Goal: Task Accomplishment & Management: Manage account settings

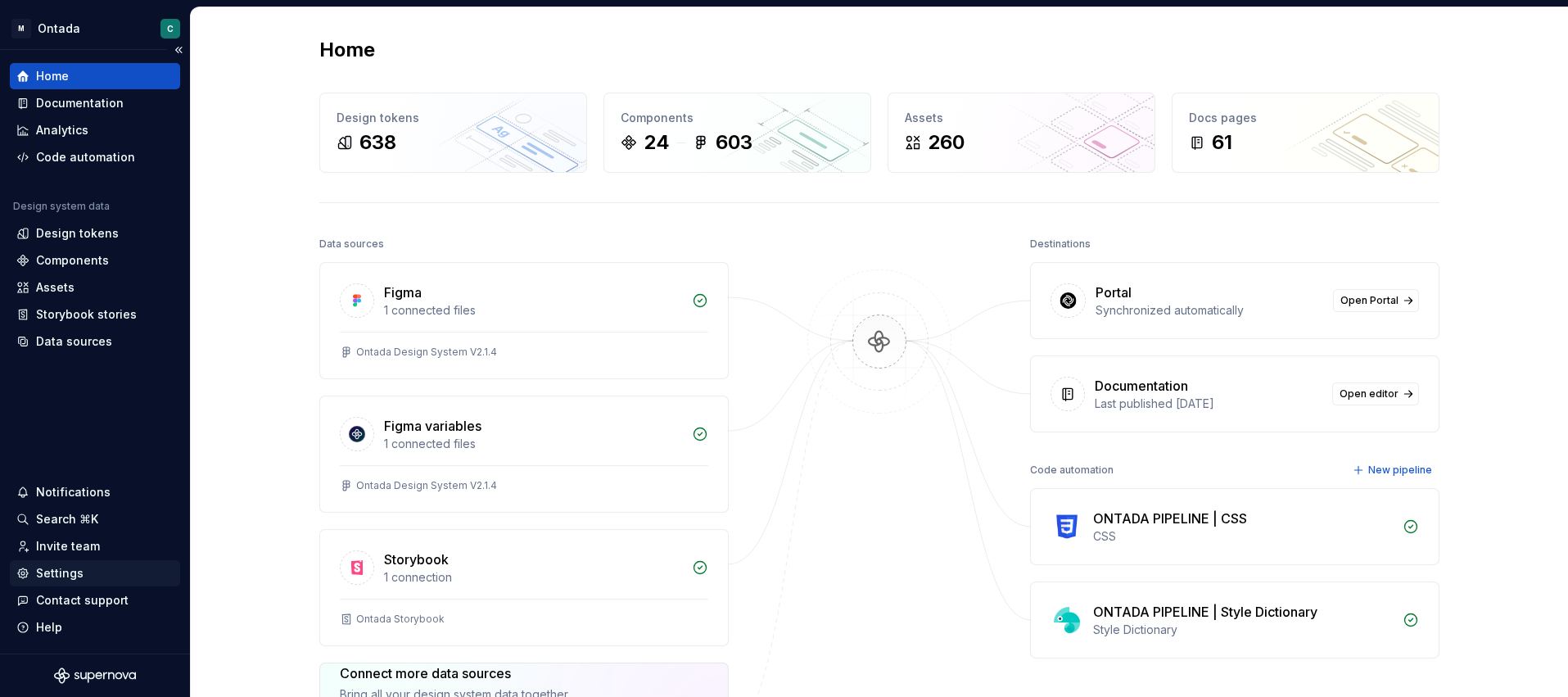
click at [49, 570] on div "Settings" at bounding box center [59, 574] width 47 height 17
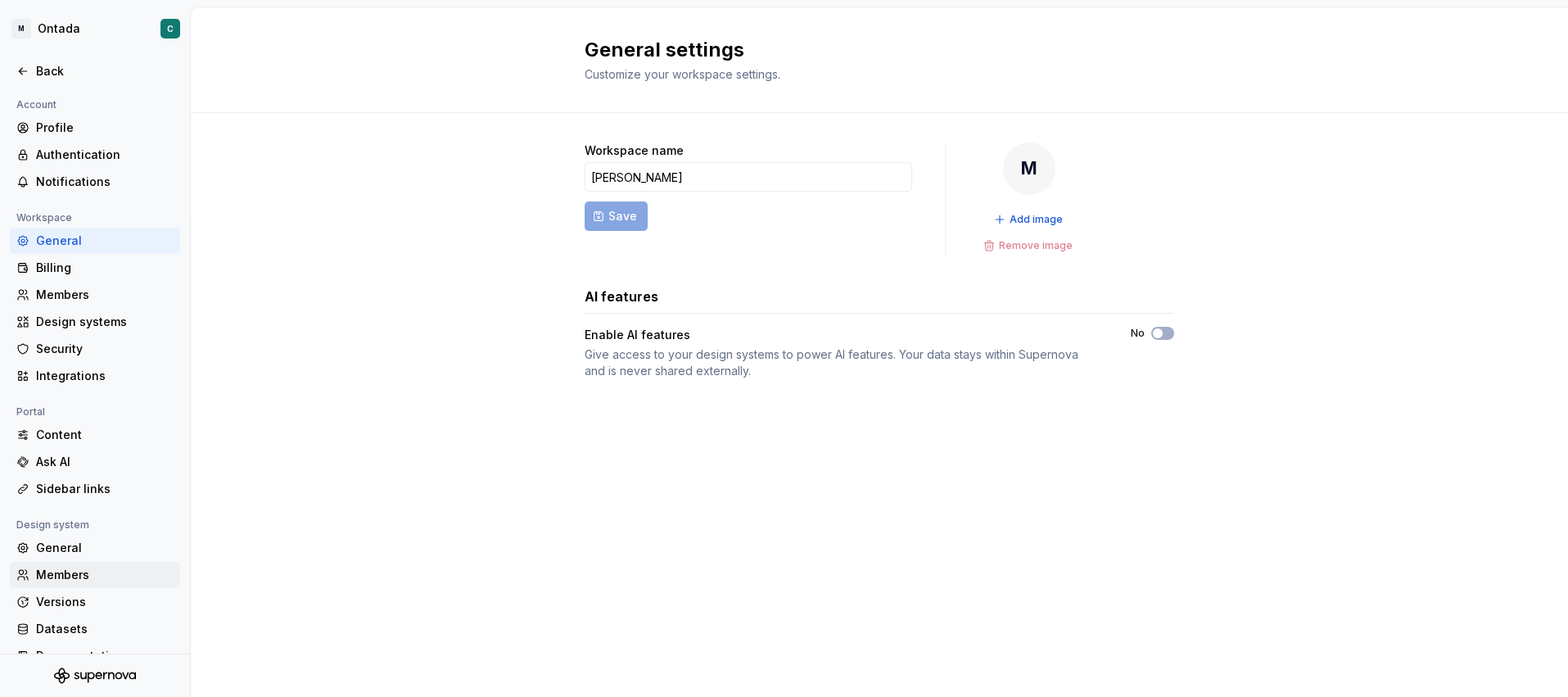
click at [52, 581] on div "Members" at bounding box center [104, 575] width 137 height 17
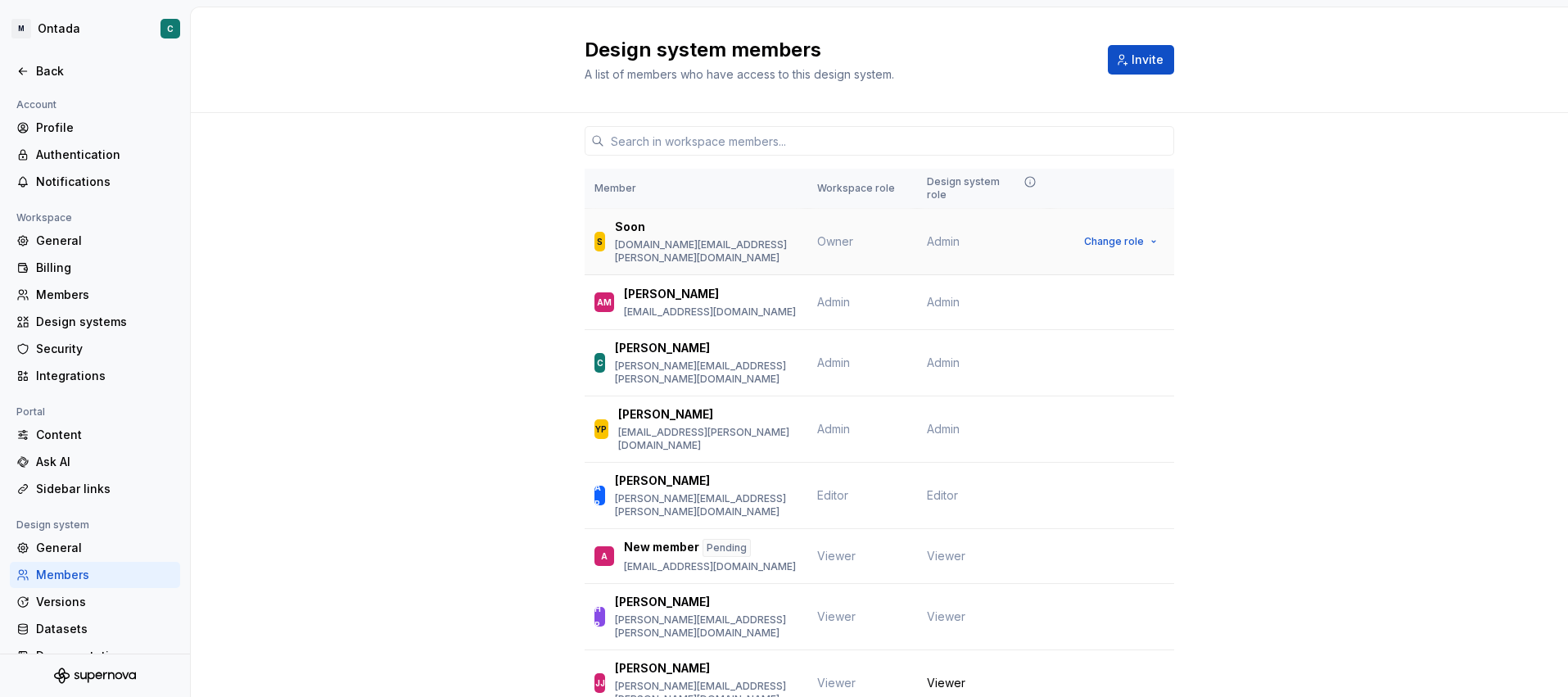
click at [954, 233] on span "Admin" at bounding box center [943, 241] width 32 height 17
click at [1135, 235] on span "Change role" at bounding box center [1114, 241] width 60 height 13
click at [589, 341] on td "C Cori [EMAIL_ADDRESS][PERSON_NAME][DOMAIN_NAME]" at bounding box center [696, 363] width 223 height 67
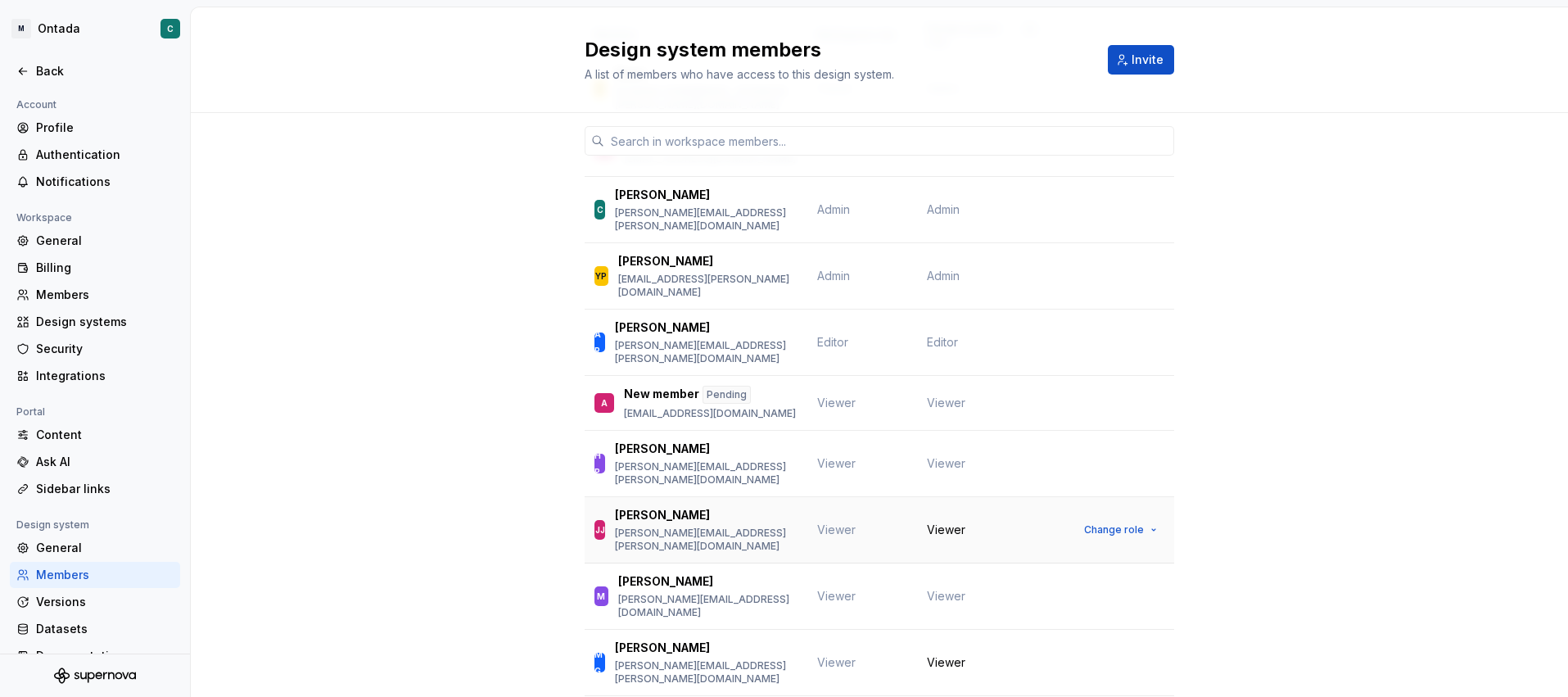
scroll to position [162, 0]
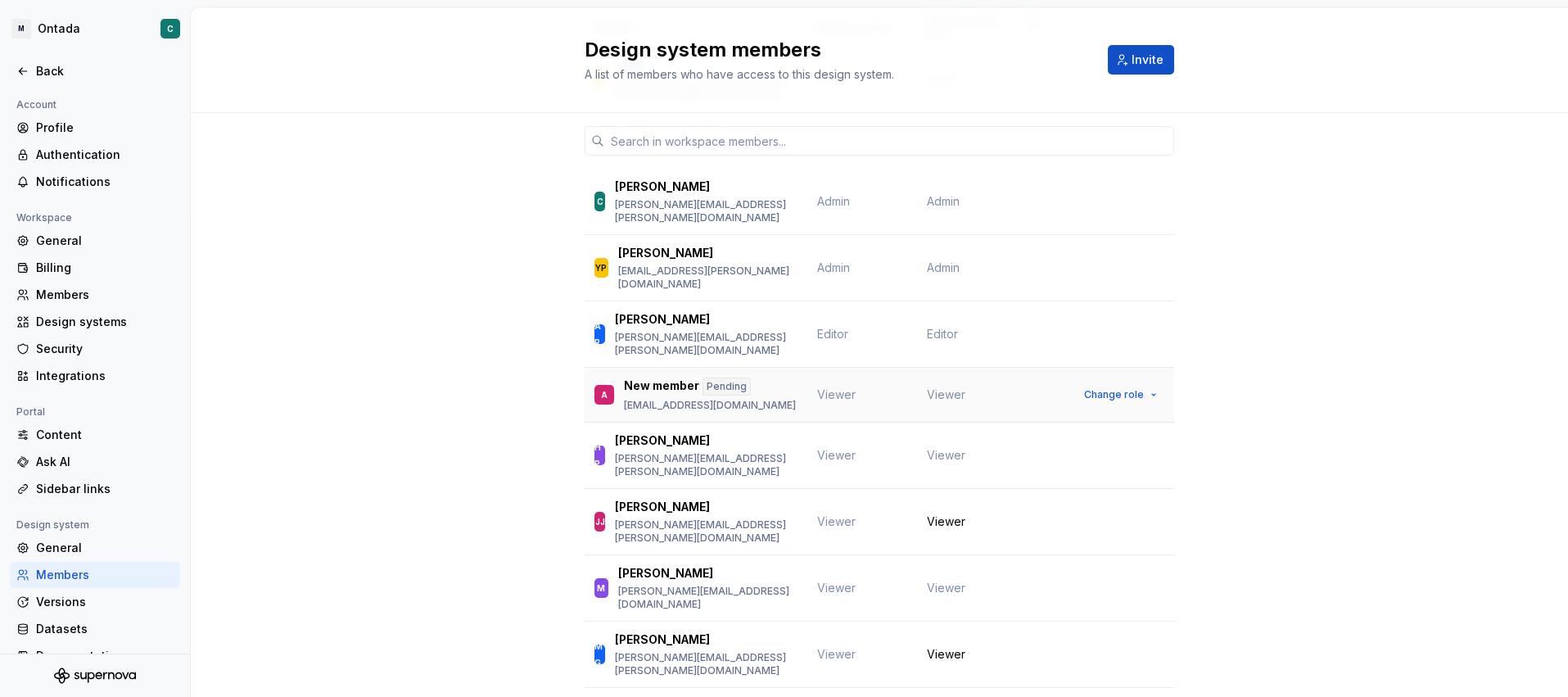
click at [940, 386] on span "Viewer" at bounding box center [946, 395] width 38 height 17
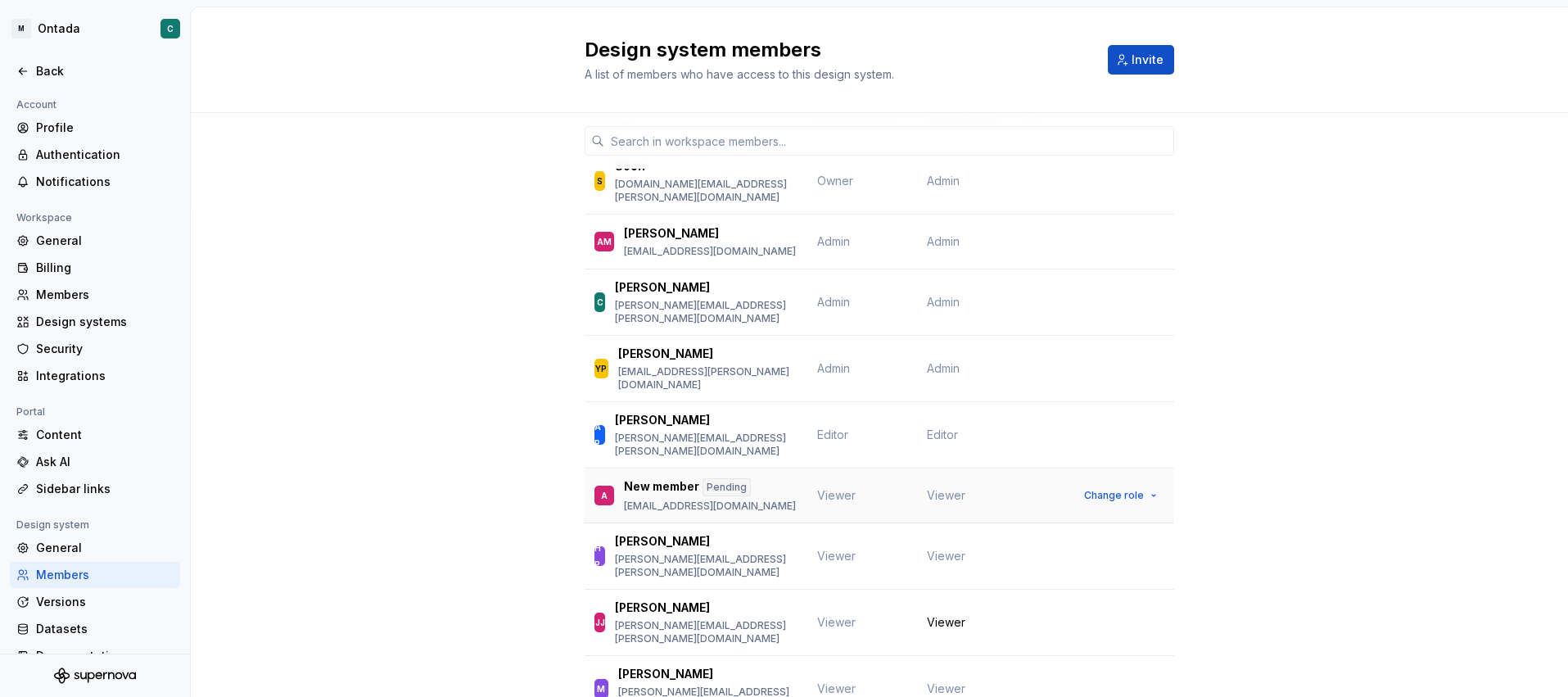
scroll to position [0, 0]
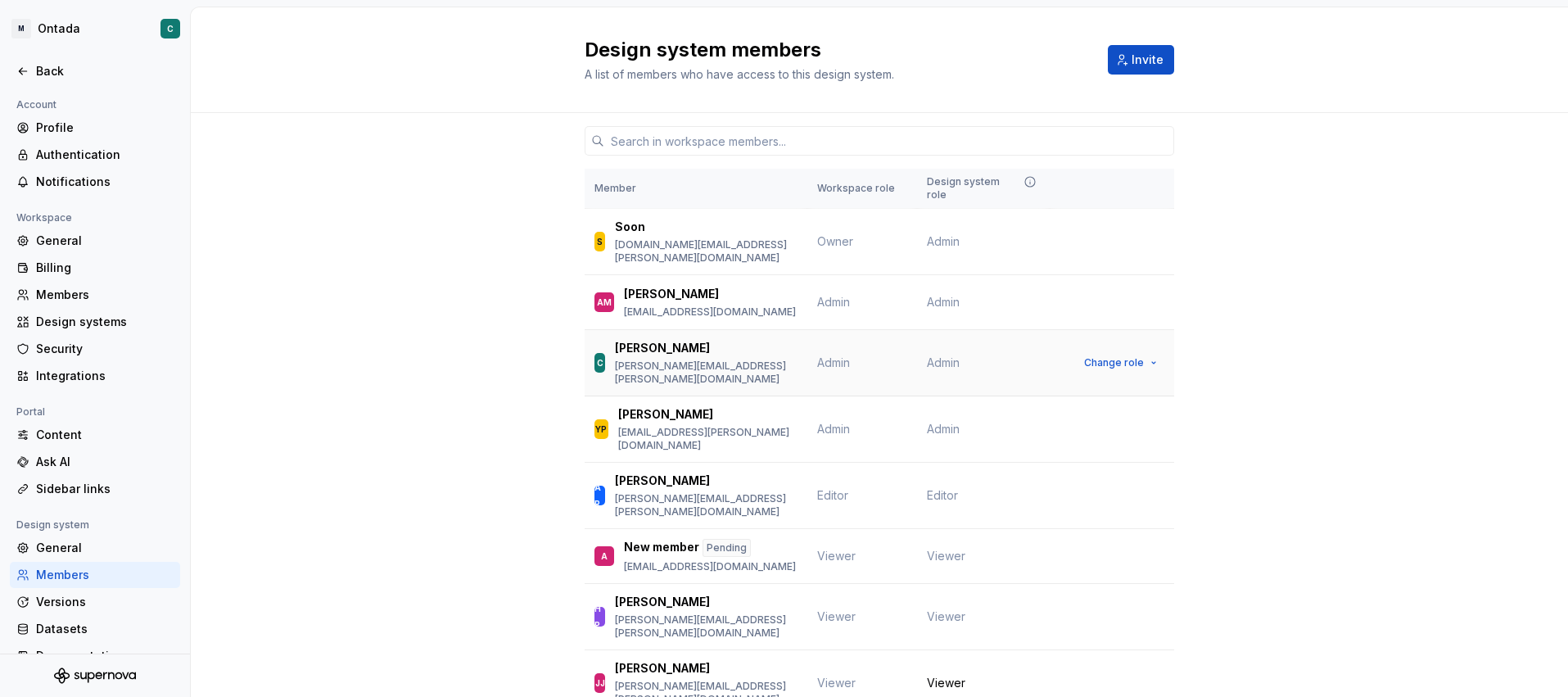
click at [955, 355] on span "Admin" at bounding box center [943, 363] width 32 height 17
click at [1099, 356] on span "Change role" at bounding box center [1114, 363] width 60 height 13
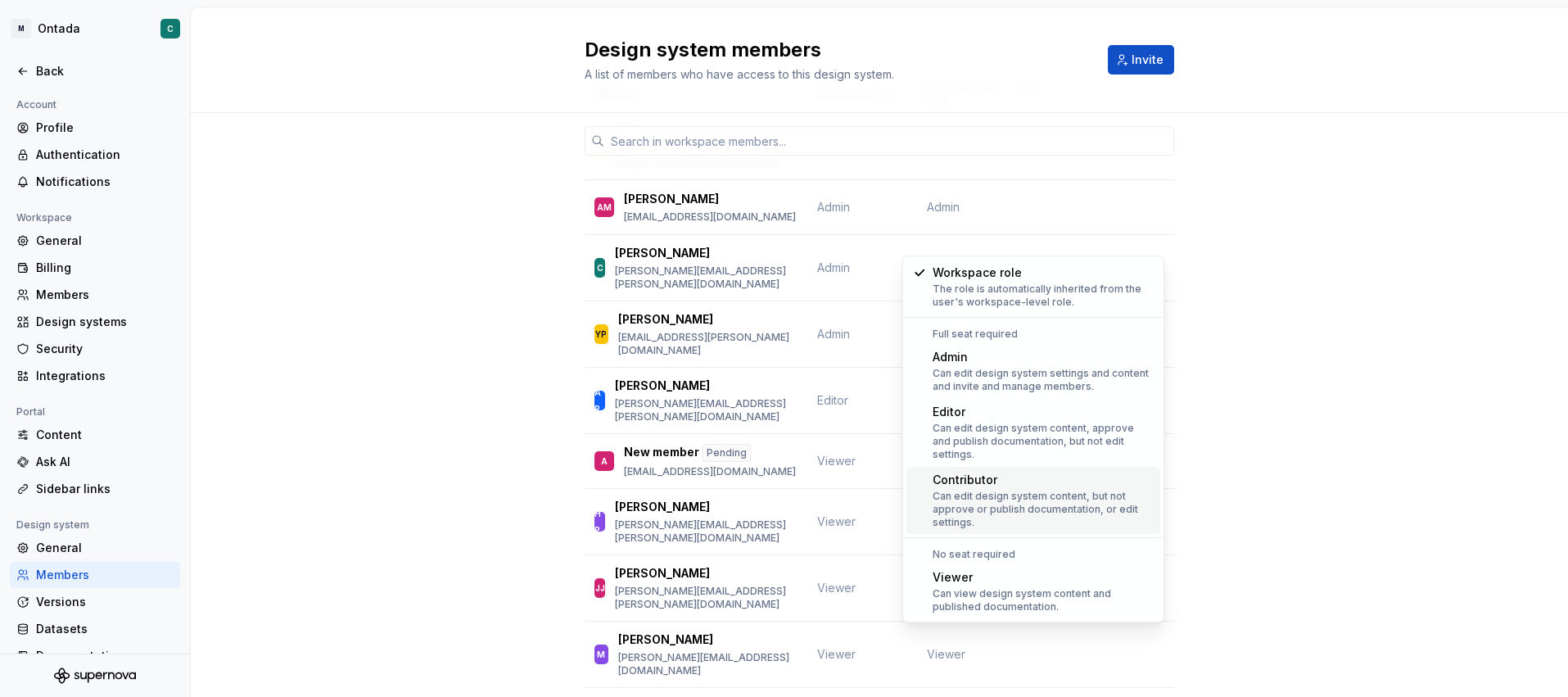
scroll to position [97, 0]
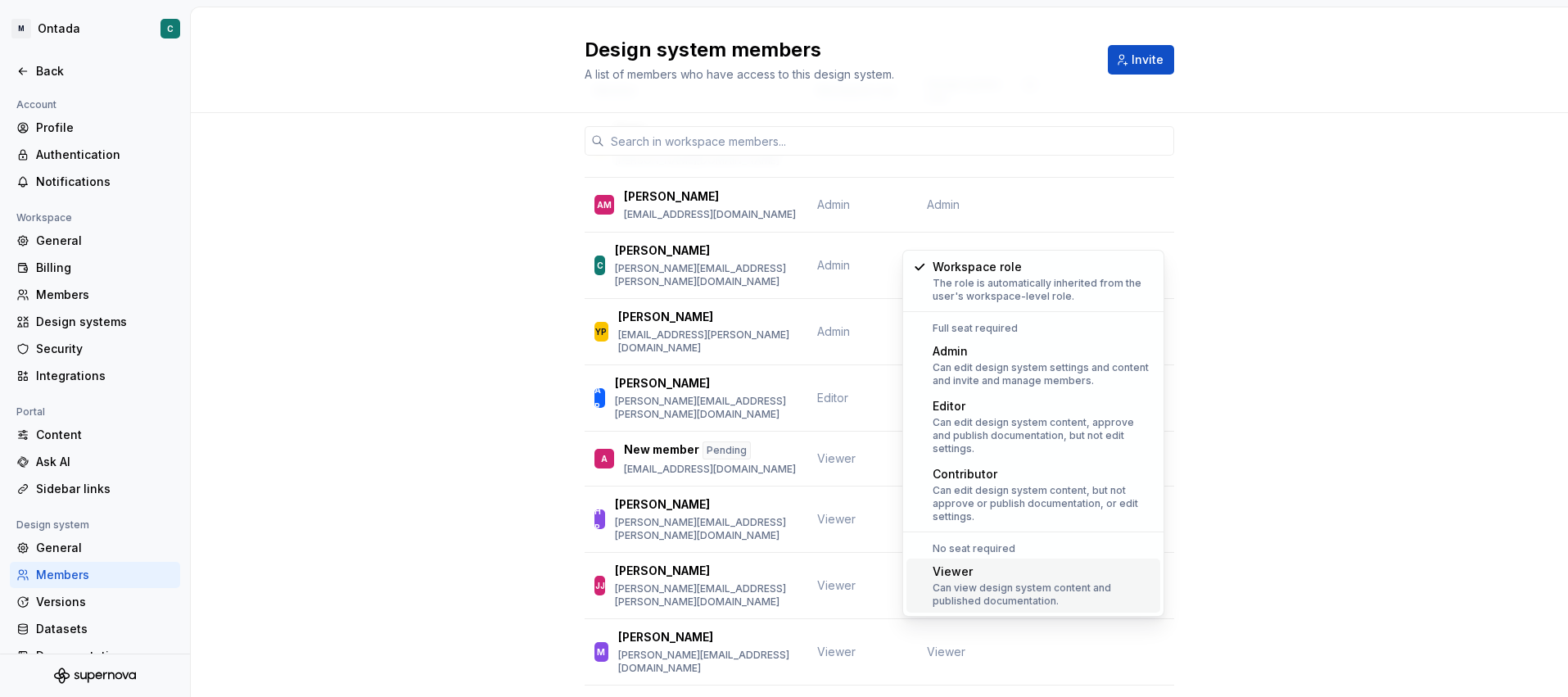
click at [1216, 470] on div "Member Workspace role Design system role S [PERSON_NAME] [DOMAIN_NAME][EMAIL_AD…" at bounding box center [879, 475] width 1377 height 919
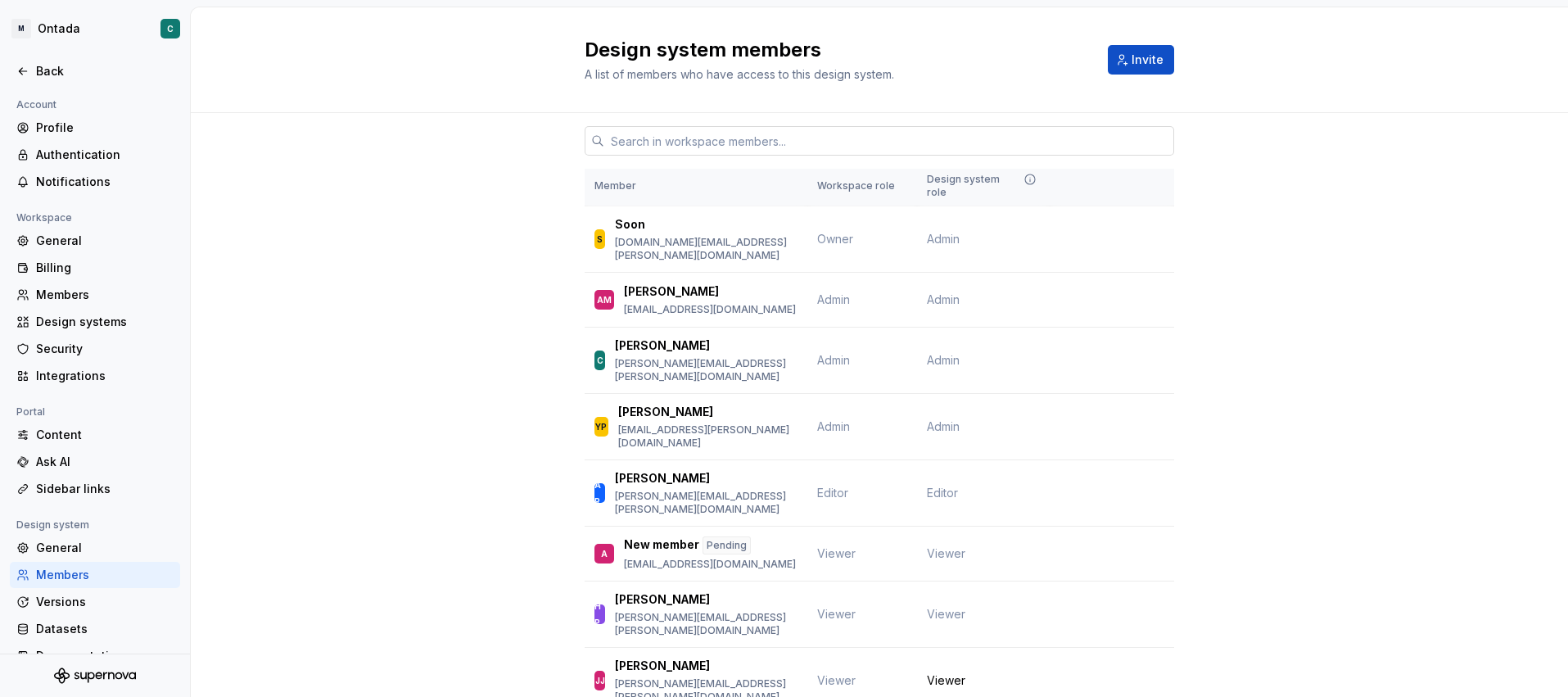
scroll to position [0, 0]
click at [1154, 62] on span "Invite" at bounding box center [1147, 60] width 32 height 17
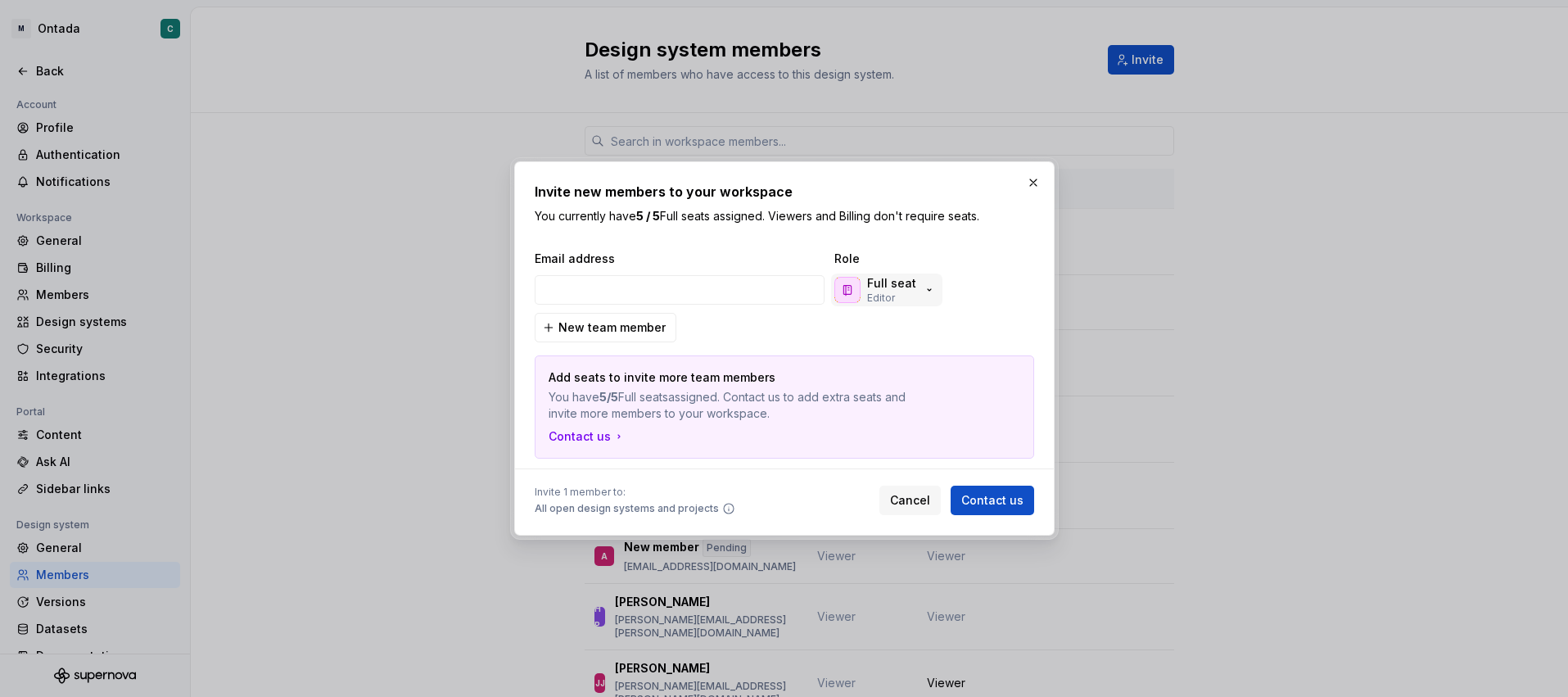
click at [914, 301] on div "Full seat Editor" at bounding box center [885, 290] width 102 height 29
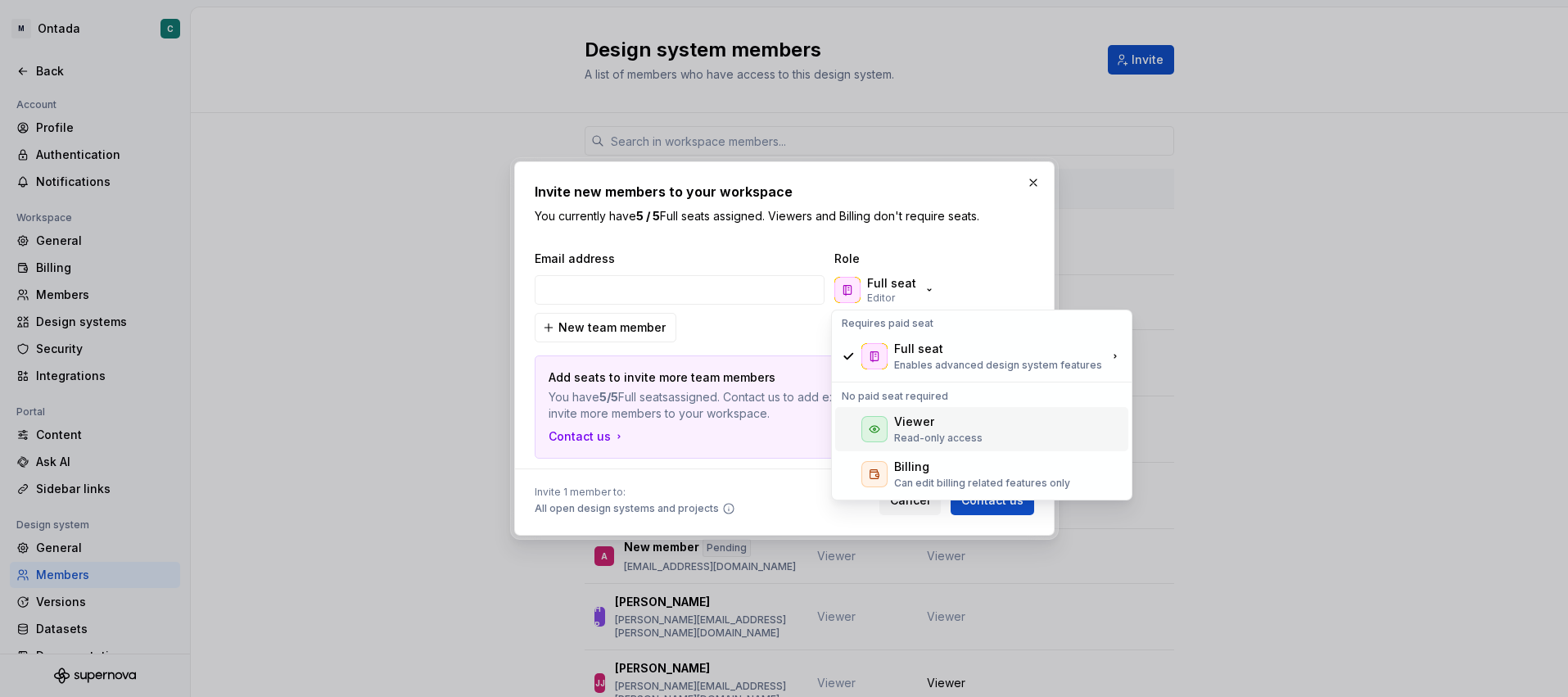
click at [901, 429] on div "Viewer" at bounding box center [914, 422] width 40 height 17
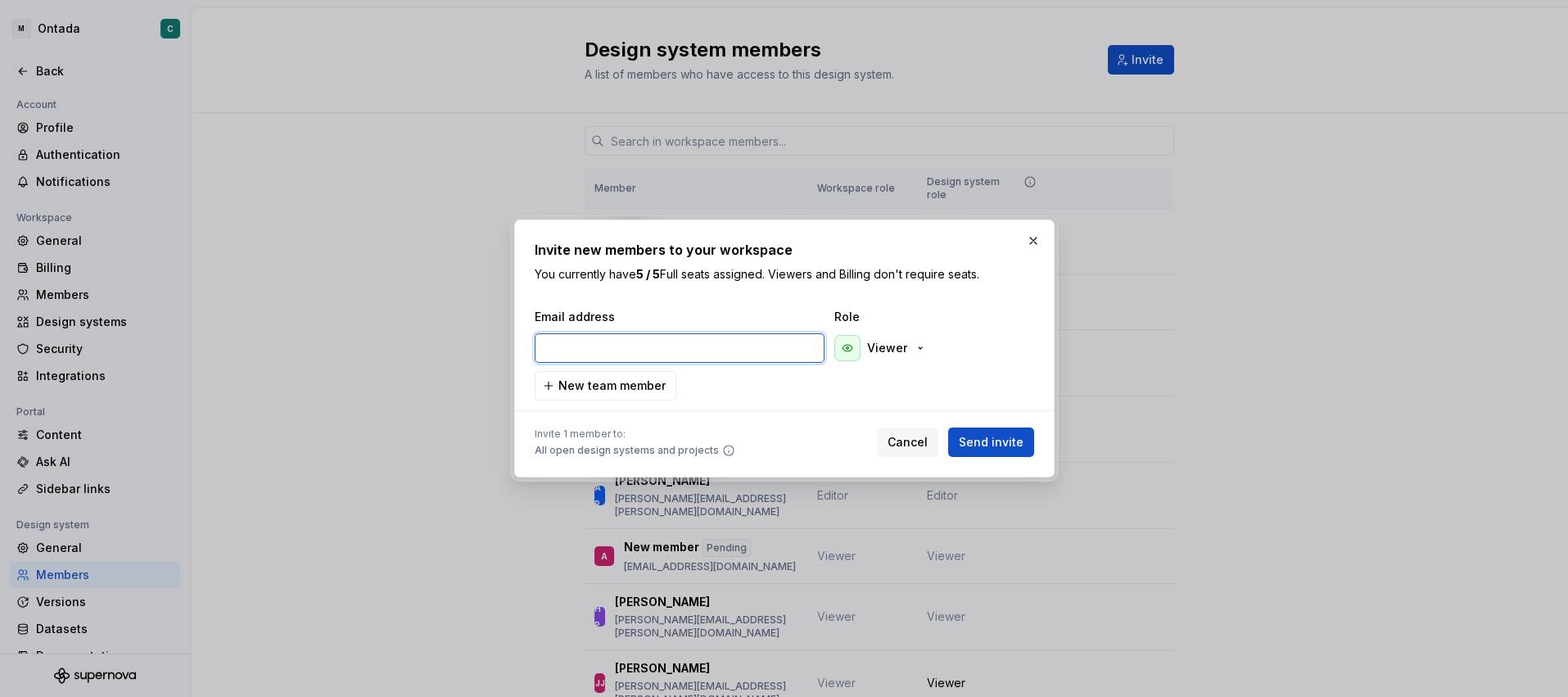
click at [611, 353] on input "email" at bounding box center [679, 347] width 290 height 29
click at [1036, 241] on button "button" at bounding box center [1034, 241] width 23 height 23
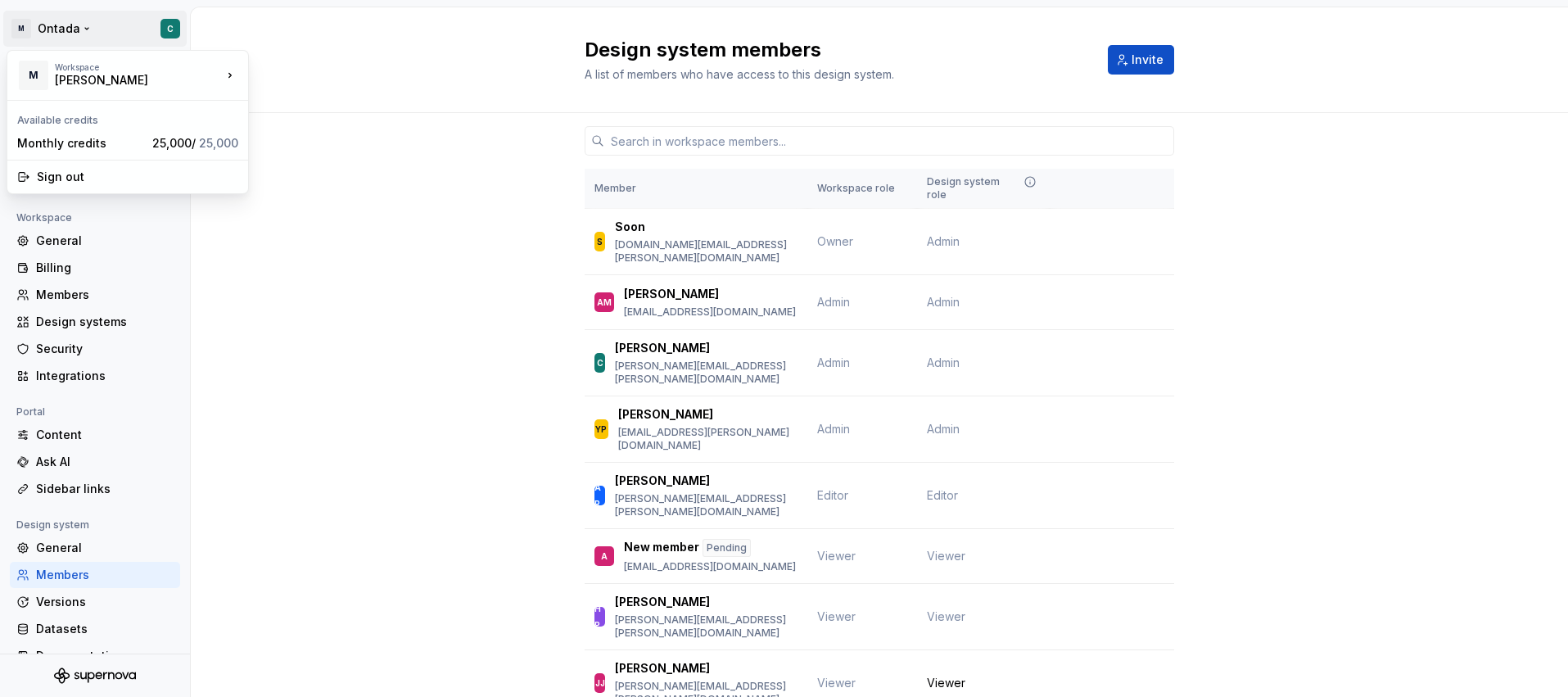
click at [37, 36] on html "M Ontada C Back Account Profile Authentication Notifications Workspace General …" at bounding box center [784, 348] width 1568 height 697
click at [190, 67] on div "Workspace" at bounding box center [138, 67] width 167 height 10
click at [50, 30] on html "M Ontada C Back Account Profile Authentication Notifications Workspace General …" at bounding box center [784, 348] width 1568 height 697
click at [72, 30] on html "M Ontada C Back Account Profile Authentication Notifications Workspace General …" at bounding box center [784, 348] width 1568 height 697
click at [325, 66] on div "[PERSON_NAME]" at bounding box center [329, 72] width 107 height 17
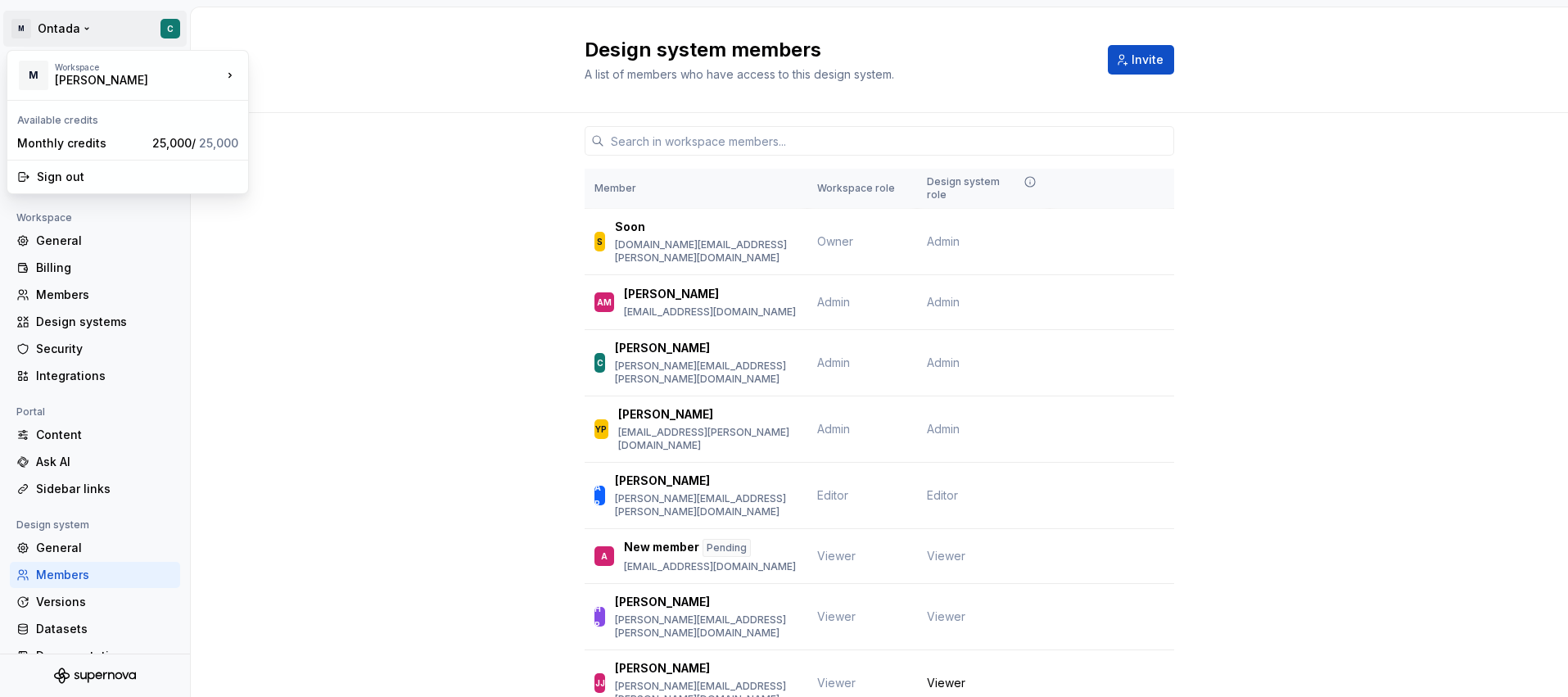
click at [49, 28] on html "M Ontada C Back Account Profile Authentication Notifications Workspace General …" at bounding box center [784, 348] width 1568 height 697
click at [97, 25] on html "M Ontada C Back Account Profile Authentication Notifications Workspace General …" at bounding box center [784, 348] width 1568 height 697
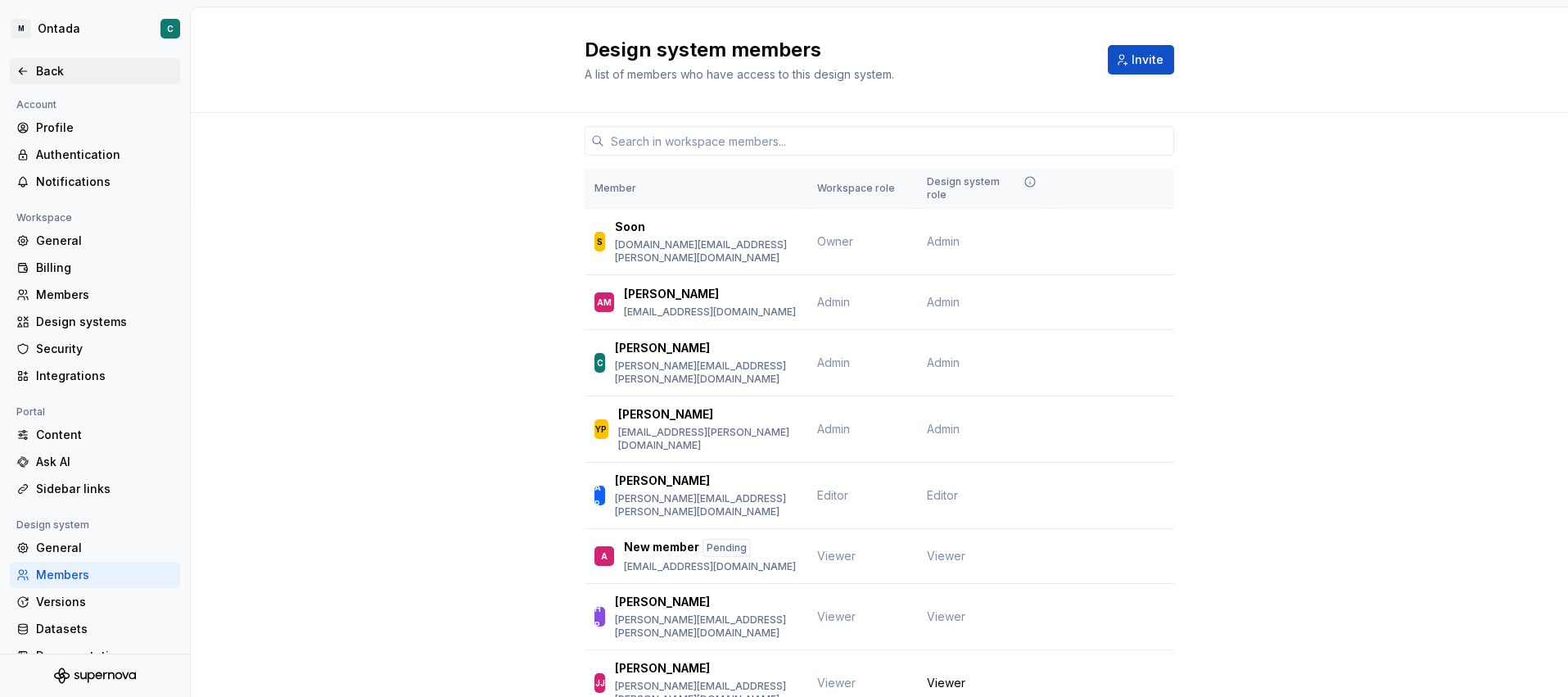
click at [29, 76] on div "Back" at bounding box center [95, 72] width 157 height 17
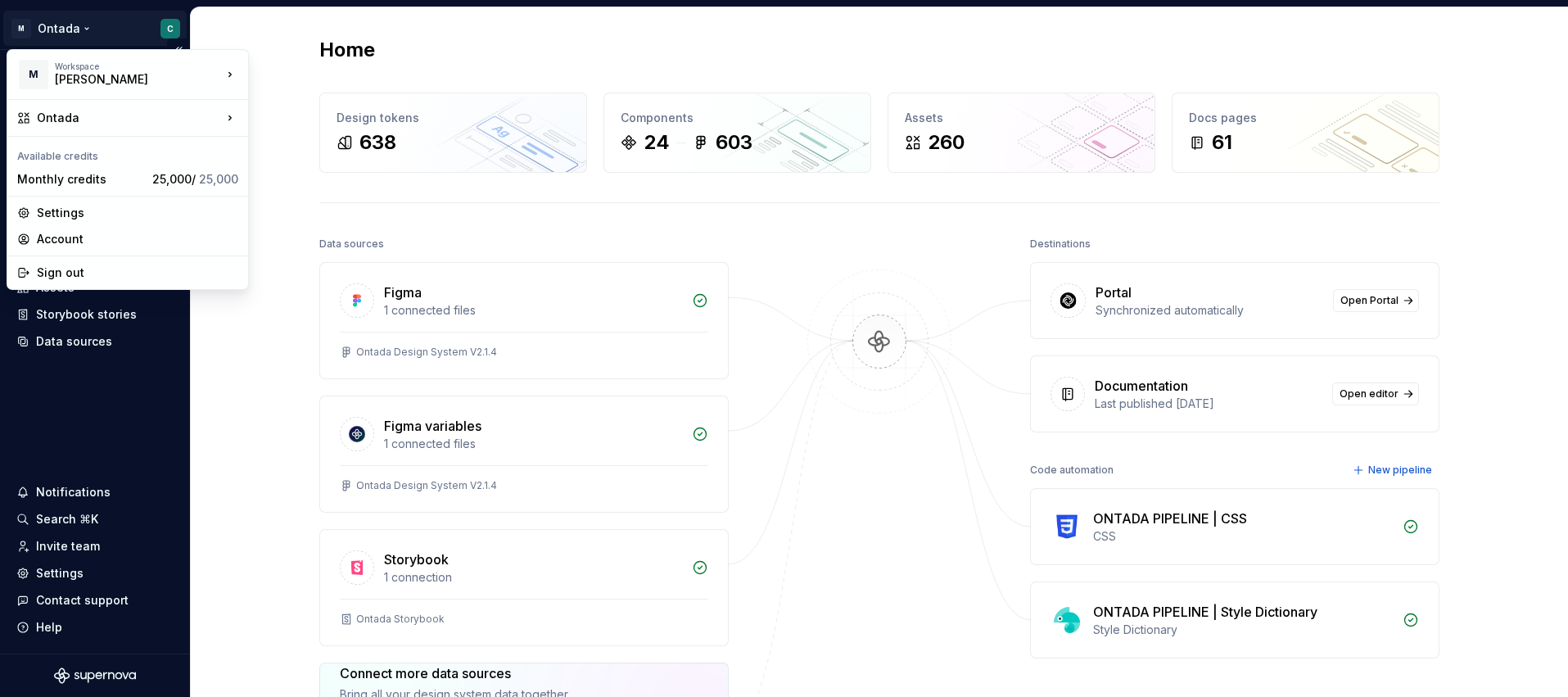
click at [33, 26] on html "M Ontada C Home Documentation Analytics Code automation Design system data Desi…" at bounding box center [784, 348] width 1568 height 697
